Goal: Use online tool/utility: Utilize a website feature to perform a specific function

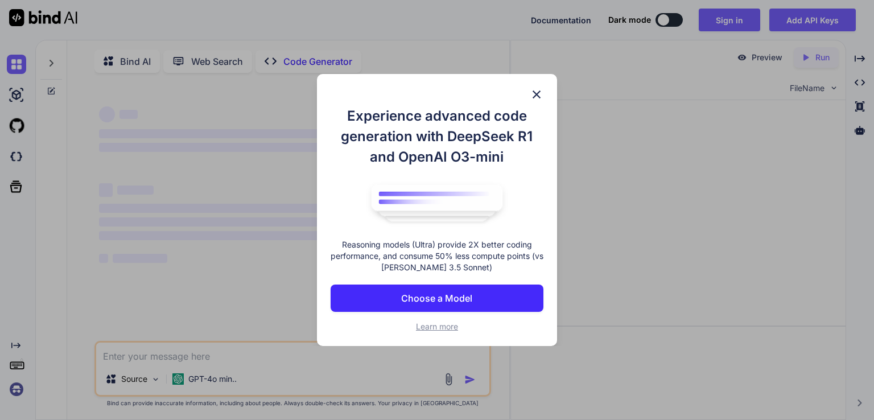
click at [397, 296] on button "Choose a Model" at bounding box center [437, 298] width 213 height 27
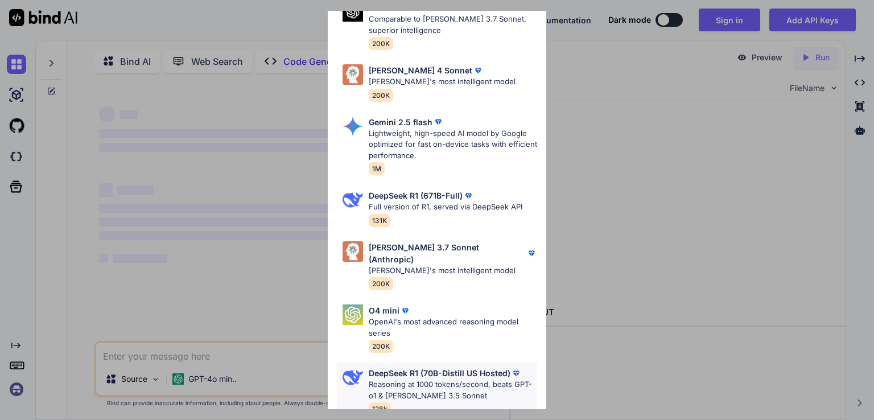
scroll to position [4, 0]
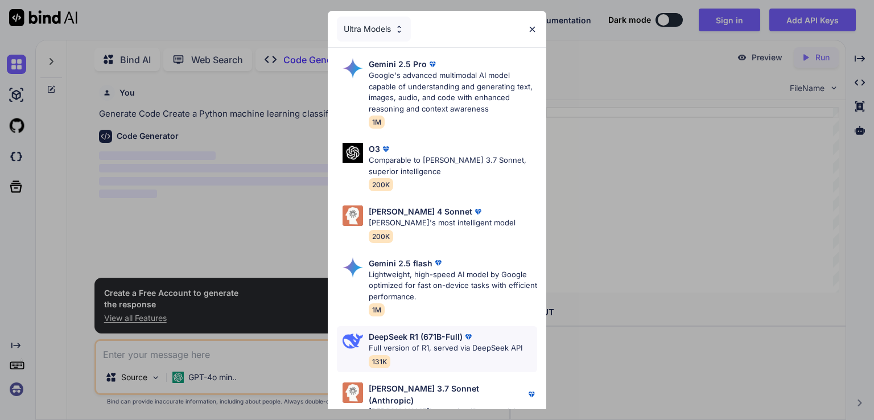
click at [376, 337] on p "DeepSeek R1 (671B-Full)" at bounding box center [416, 337] width 94 height 12
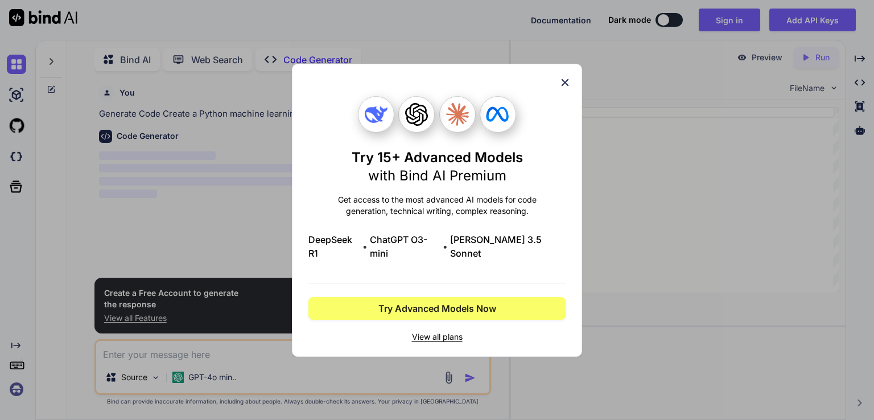
click at [567, 89] on icon at bounding box center [565, 82] width 13 height 13
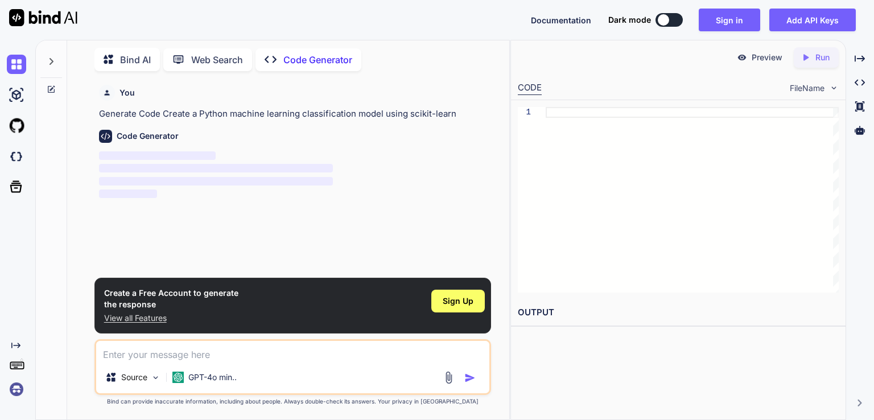
click at [674, 17] on button at bounding box center [668, 20] width 27 height 14
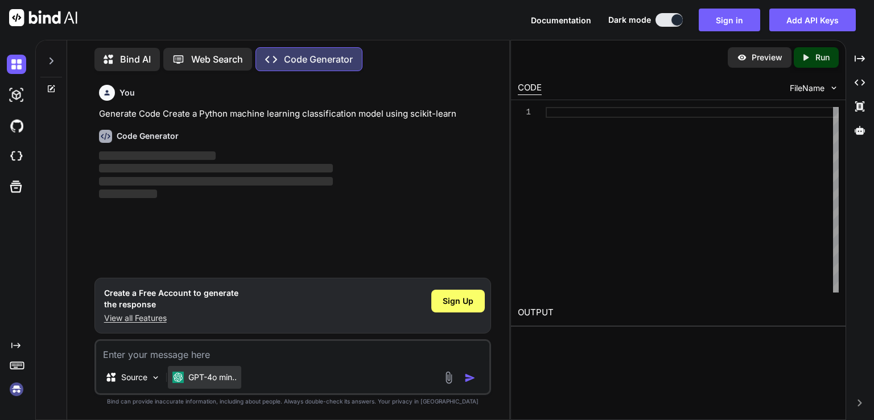
click at [221, 381] on p "GPT-4o min.." at bounding box center [212, 377] width 48 height 11
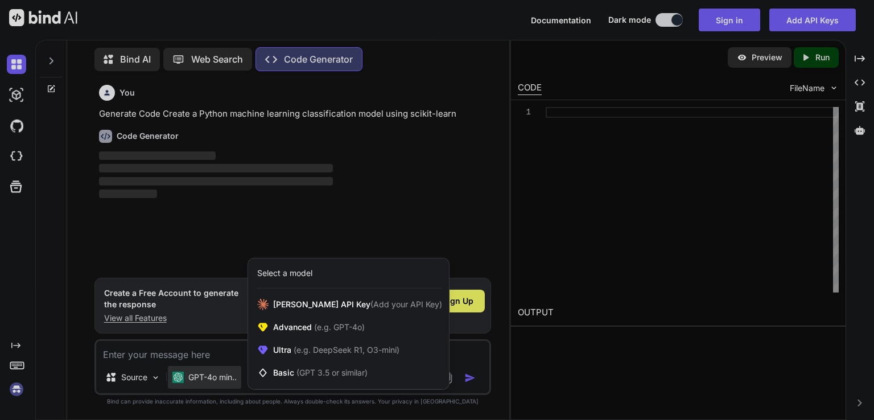
click at [221, 381] on div at bounding box center [437, 210] width 874 height 420
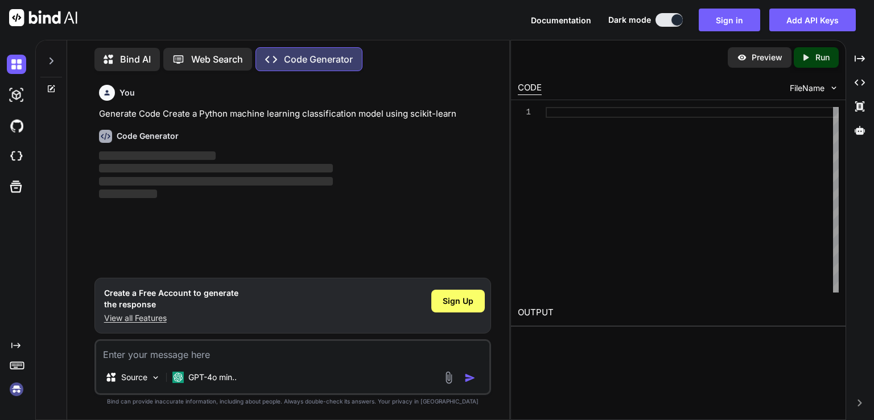
click at [117, 60] on icon at bounding box center [112, 59] width 17 height 14
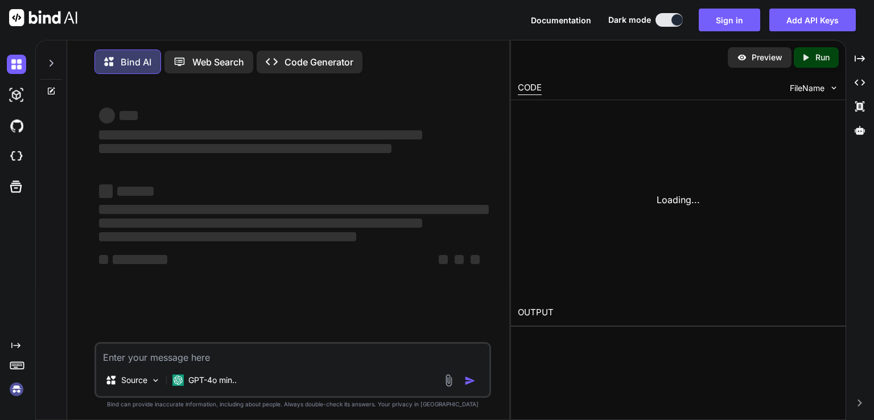
click at [121, 57] on p "Bind AI" at bounding box center [136, 62] width 31 height 14
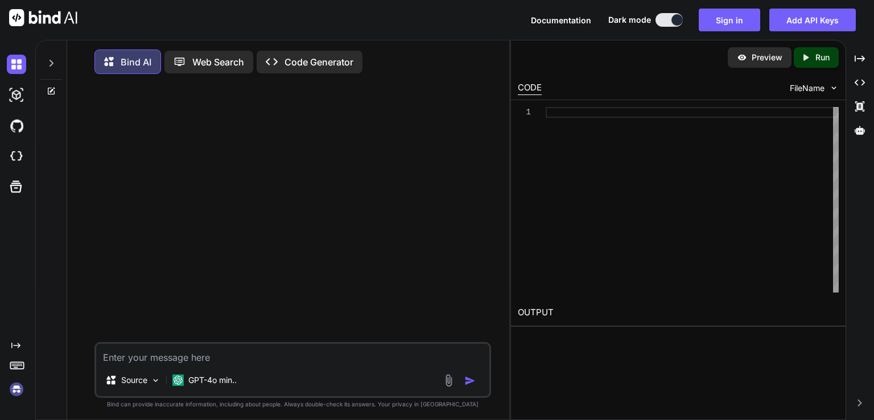
click at [222, 64] on p "Web Search" at bounding box center [218, 62] width 52 height 14
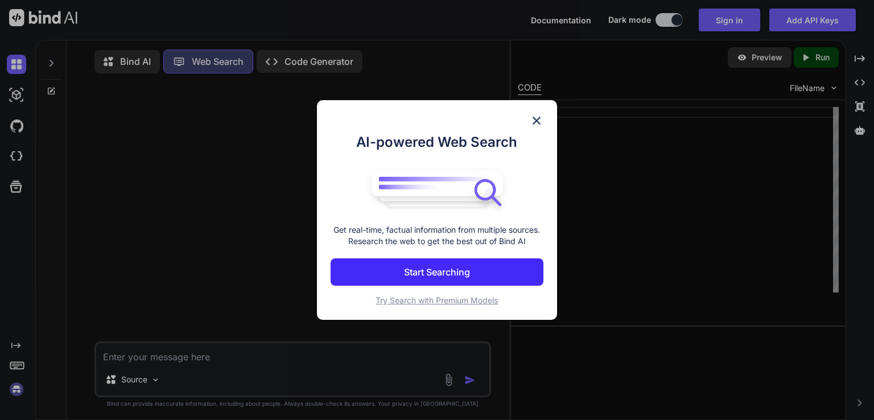
scroll to position [5, 0]
click at [540, 121] on img at bounding box center [537, 121] width 14 height 14
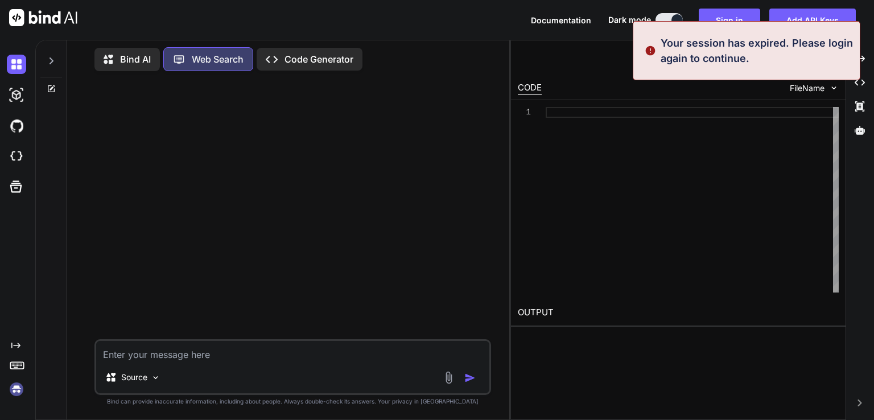
click at [328, 55] on p "Code Generator" at bounding box center [319, 59] width 69 height 14
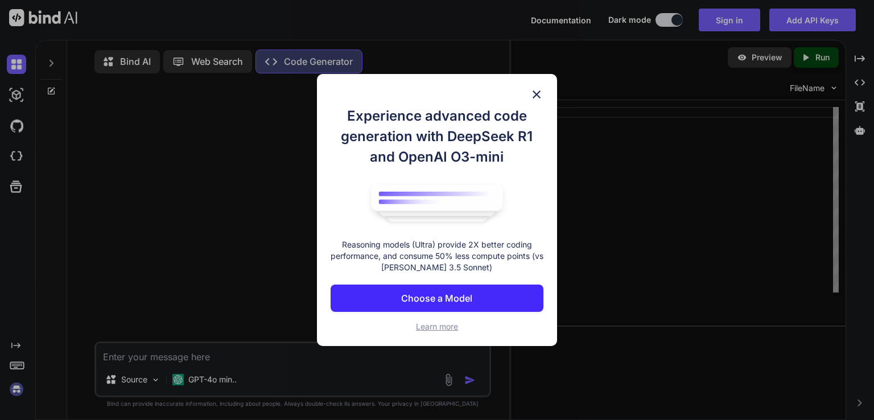
click at [428, 298] on p "Choose a Model" at bounding box center [436, 298] width 71 height 14
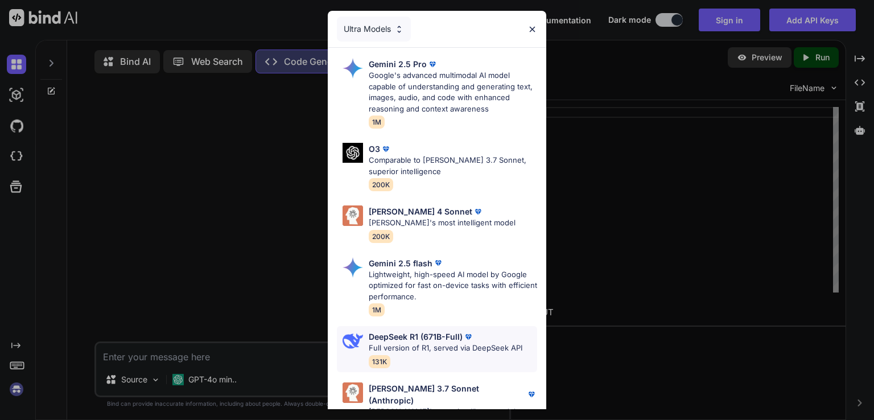
click at [396, 344] on p "Full version of R1, served via DeepSeek API" at bounding box center [446, 348] width 154 height 11
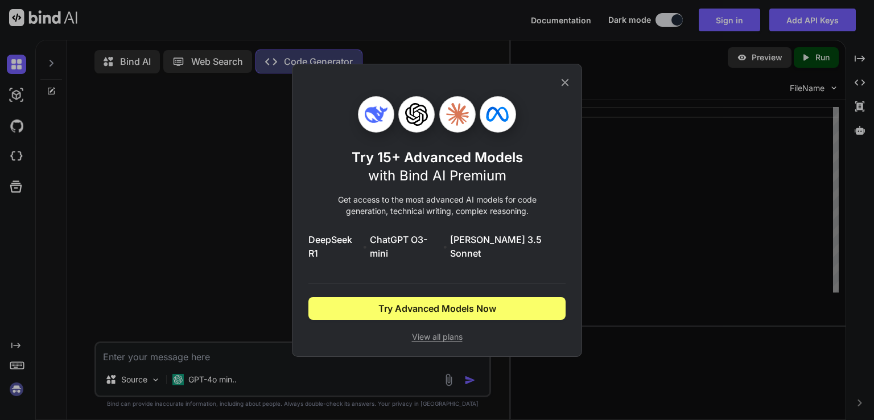
click at [564, 86] on icon at bounding box center [565, 82] width 7 height 7
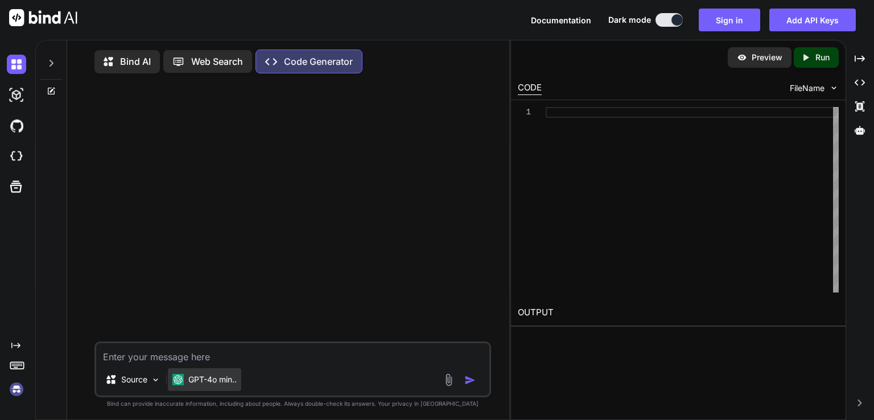
click at [216, 381] on p "GPT-4o min.." at bounding box center [212, 379] width 48 height 11
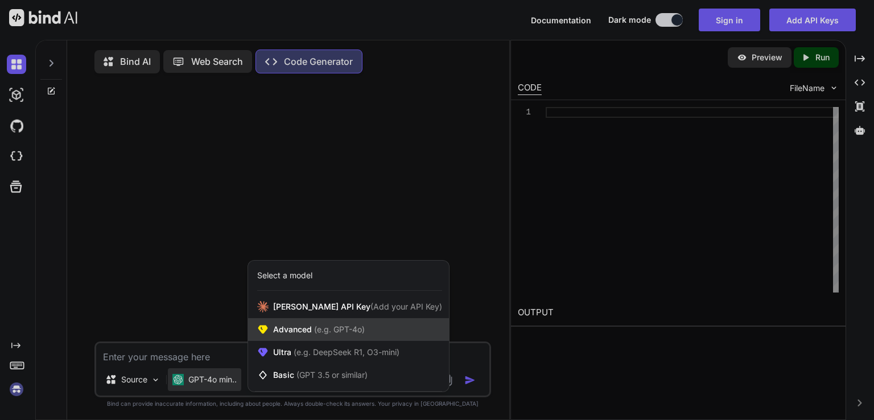
click at [259, 335] on icon at bounding box center [262, 329] width 11 height 11
type textarea "x"
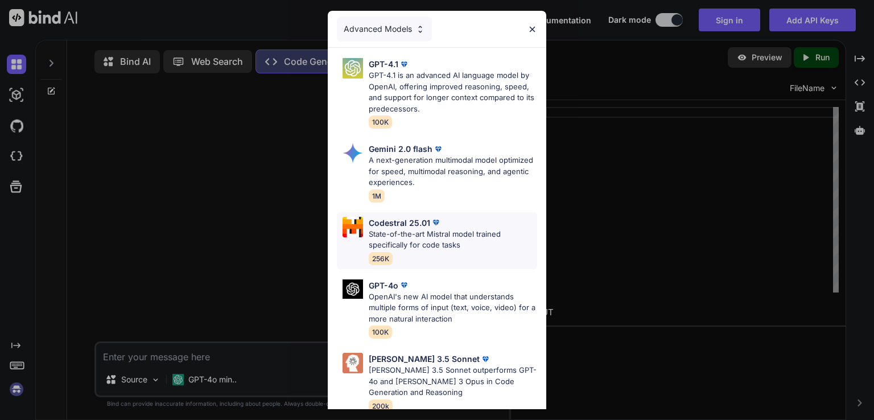
click at [387, 226] on p "Codestral 25.01" at bounding box center [399, 223] width 61 height 12
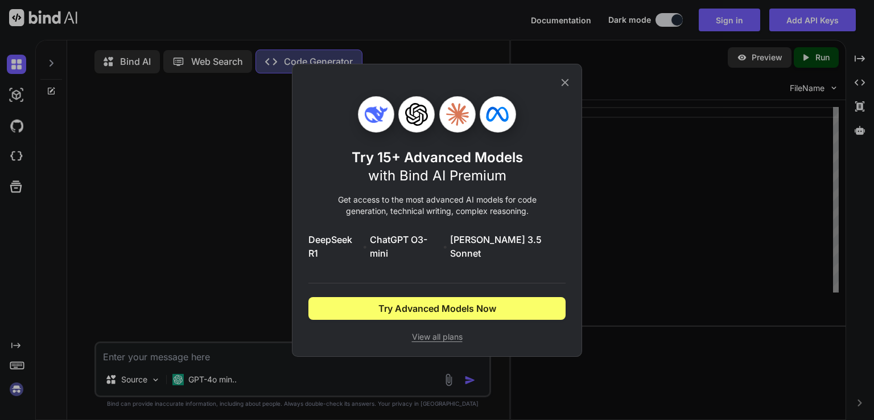
drag, startPoint x: 417, startPoint y: 328, endPoint x: 373, endPoint y: 357, distance: 52.6
click at [418, 331] on span "View all plans" at bounding box center [436, 336] width 257 height 11
